Goal: Find specific page/section: Find specific page/section

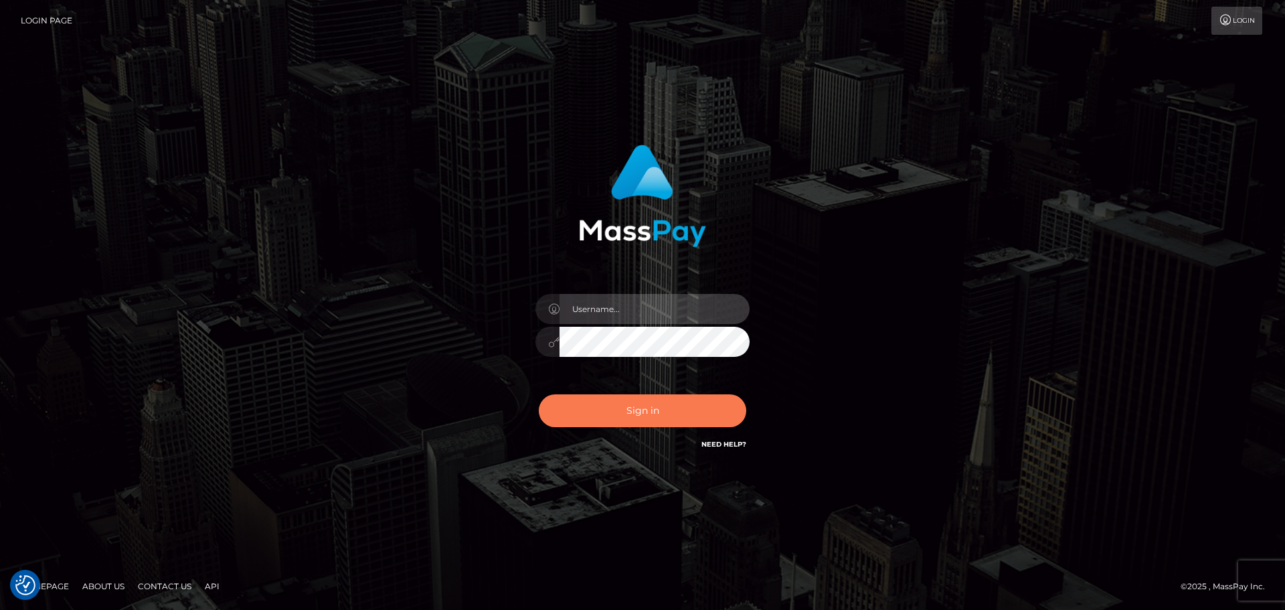
type input "Bedis"
click at [667, 409] on button "Sign in" at bounding box center [643, 410] width 208 height 33
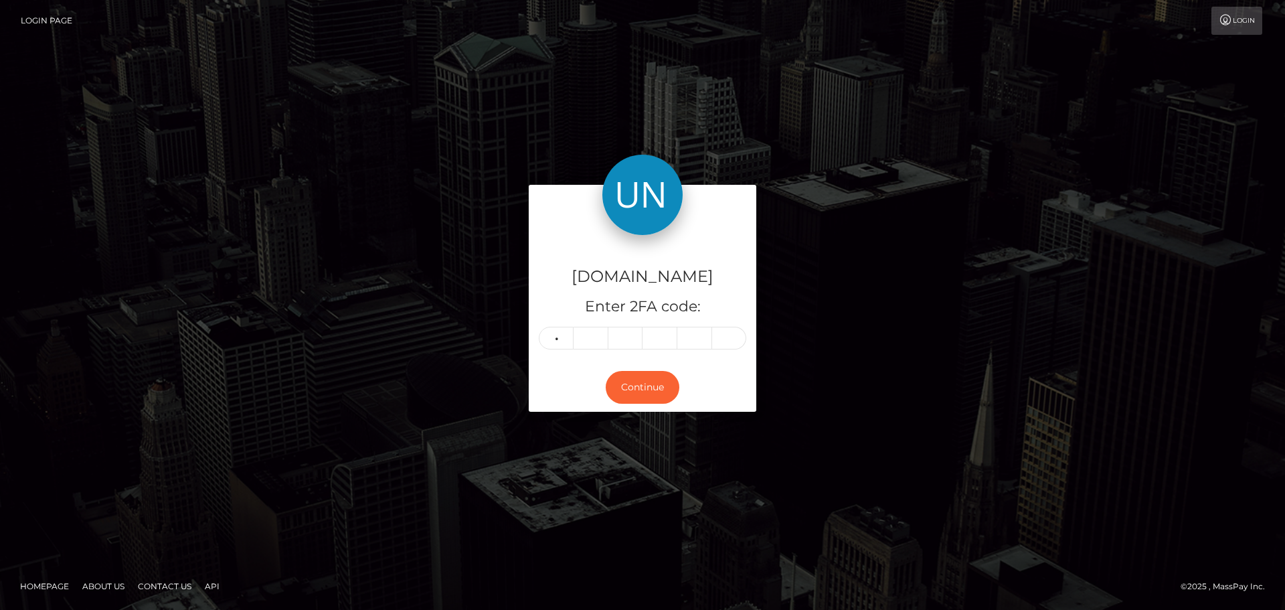
type input "5"
type input "4"
type input "1"
type input "7"
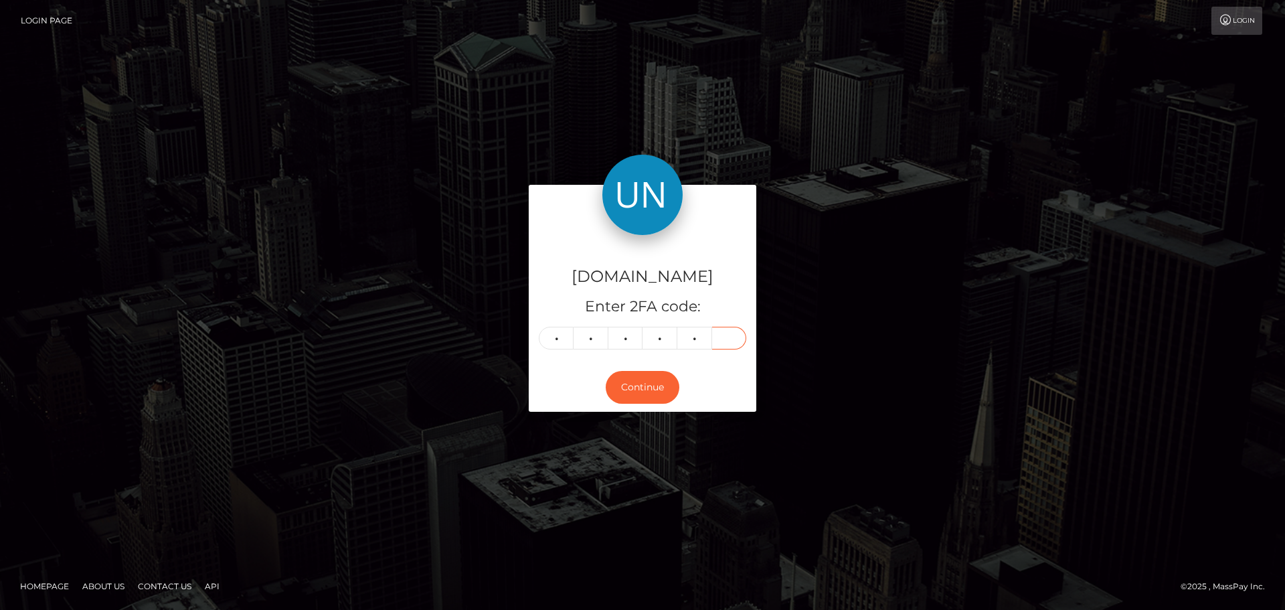
type input "0"
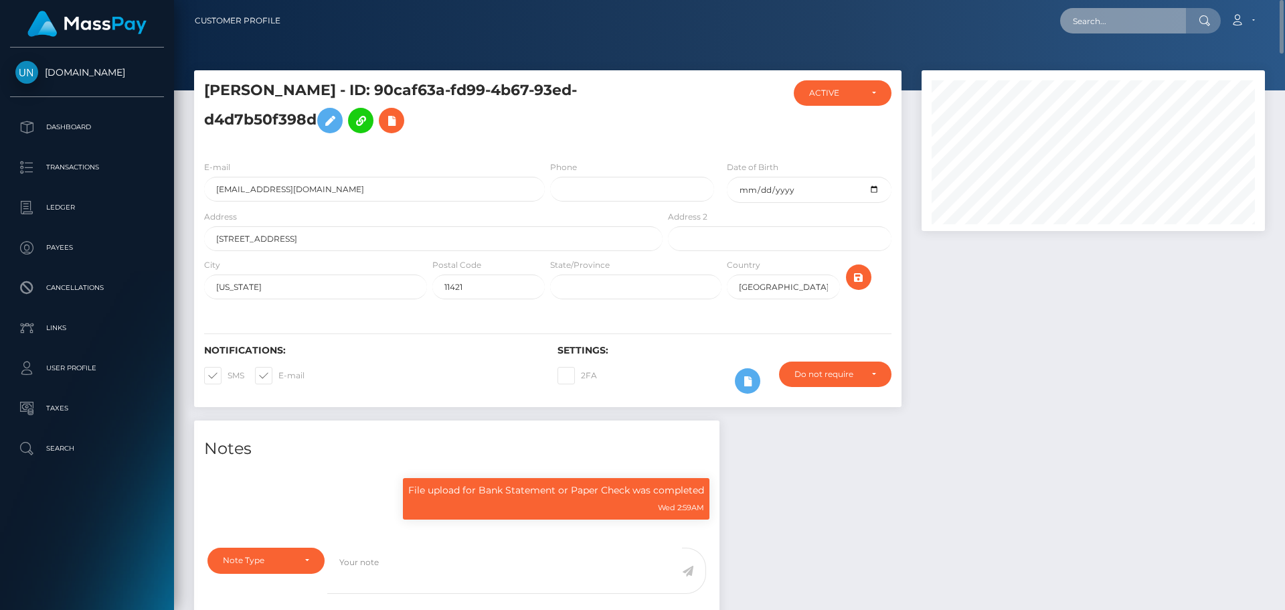
click at [1123, 17] on input "text" at bounding box center [1123, 20] width 126 height 25
paste input "[EMAIL_ADDRESS][DOMAIN_NAME]"
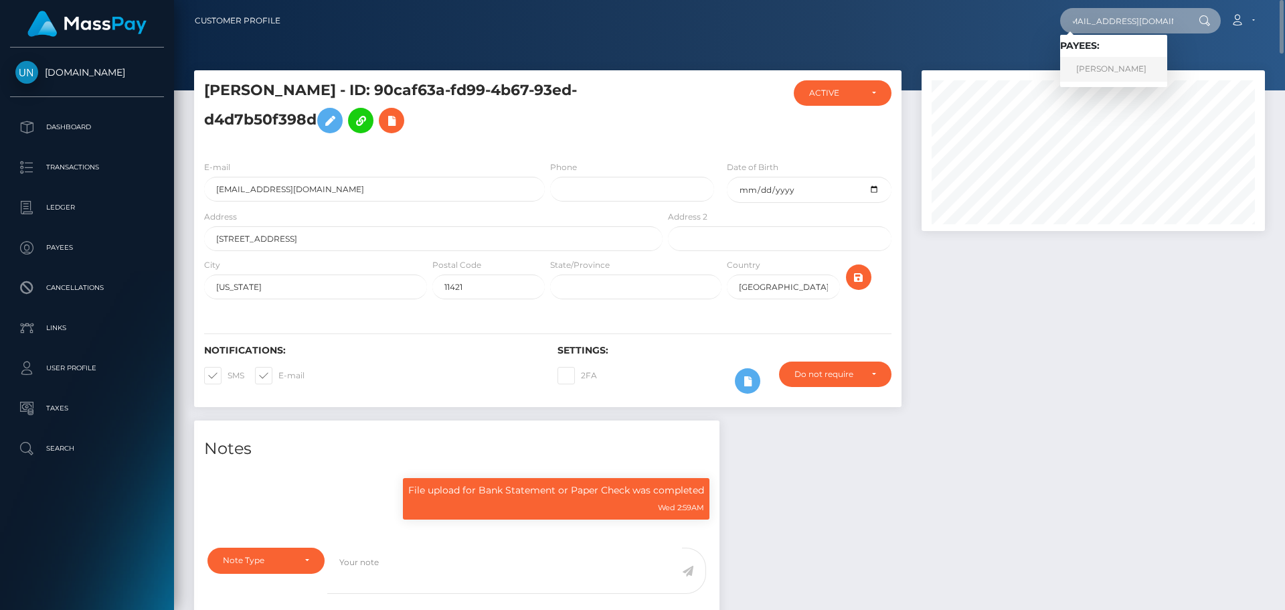
type input "[EMAIL_ADDRESS][DOMAIN_NAME]"
click at [1115, 75] on link "MELVIN CASTRO BAQUIRAN" at bounding box center [1113, 69] width 107 height 25
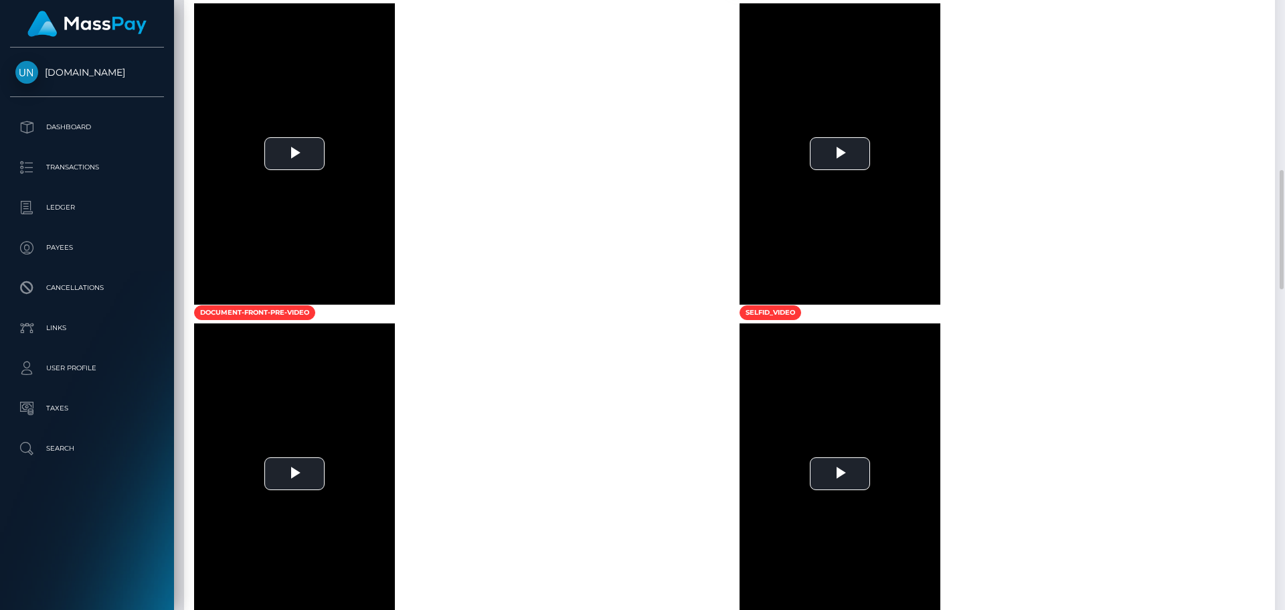
scroll to position [1272, 0]
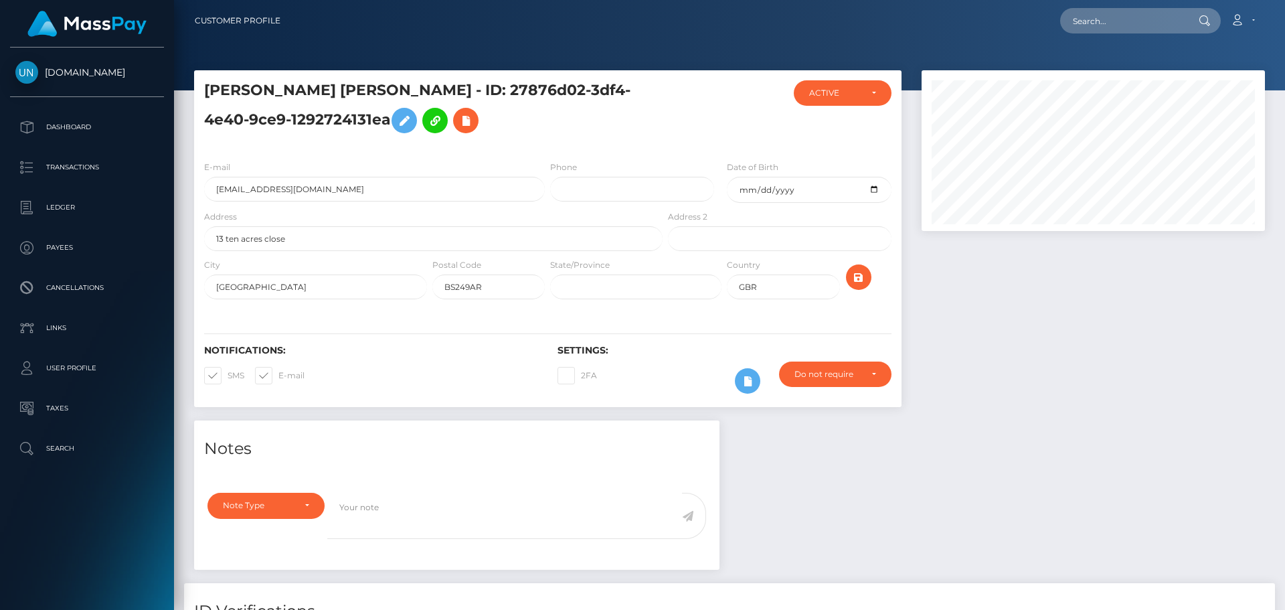
scroll to position [161, 344]
